Goal: Transaction & Acquisition: Subscribe to service/newsletter

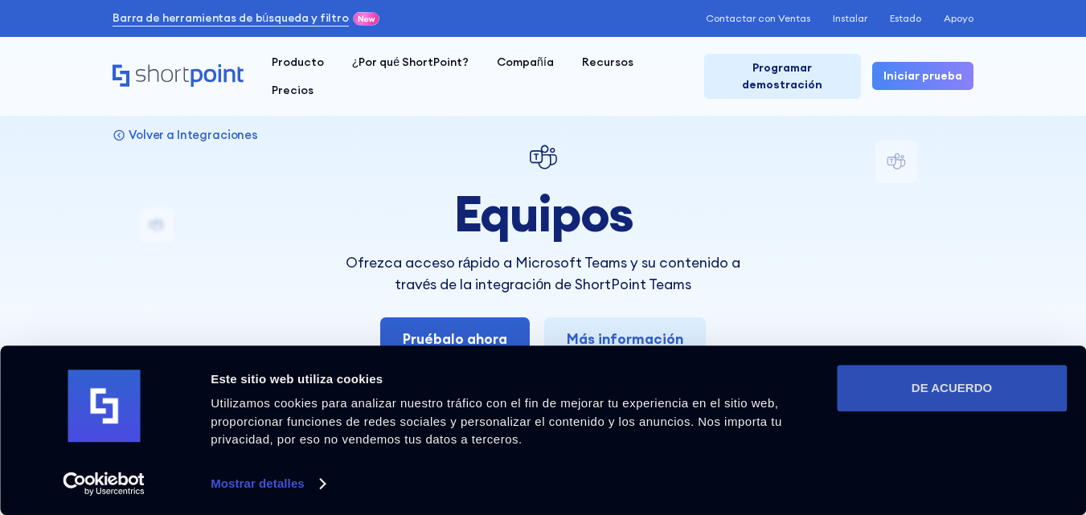
click at [939, 385] on font "DE ACUERDO" at bounding box center [952, 388] width 80 height 14
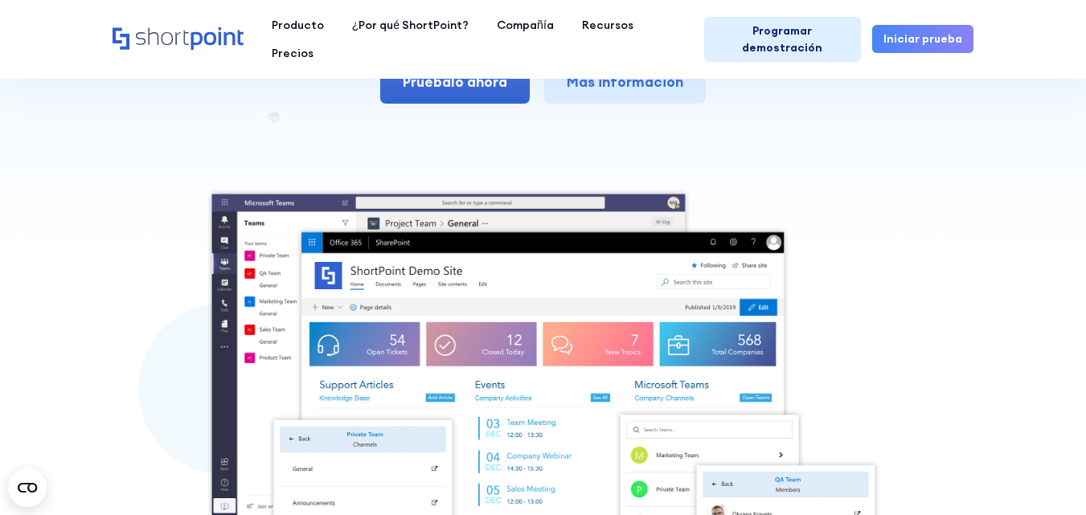
scroll to position [64, 0]
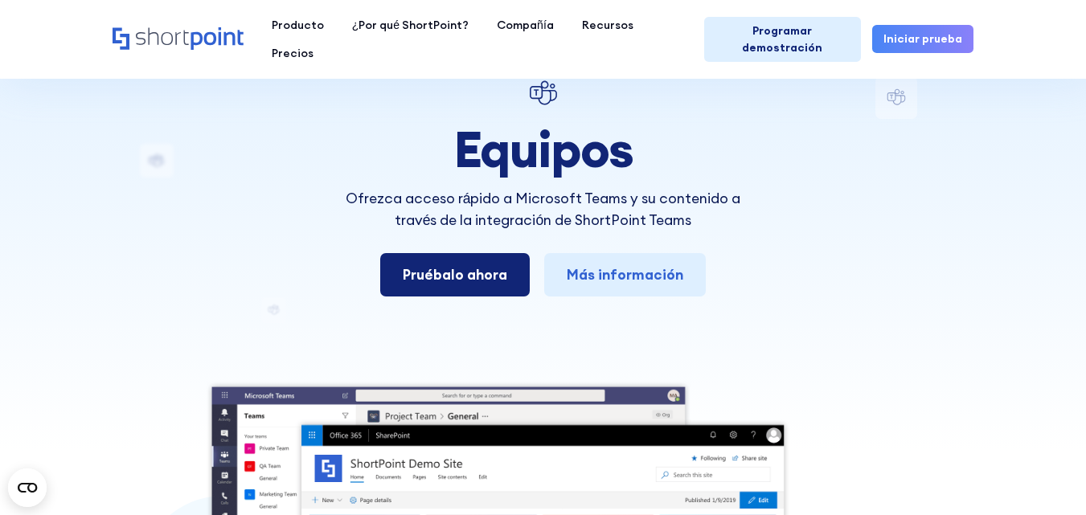
click at [435, 271] on font "Pruébalo ahora" at bounding box center [455, 274] width 105 height 18
